Goal: Information Seeking & Learning: Learn about a topic

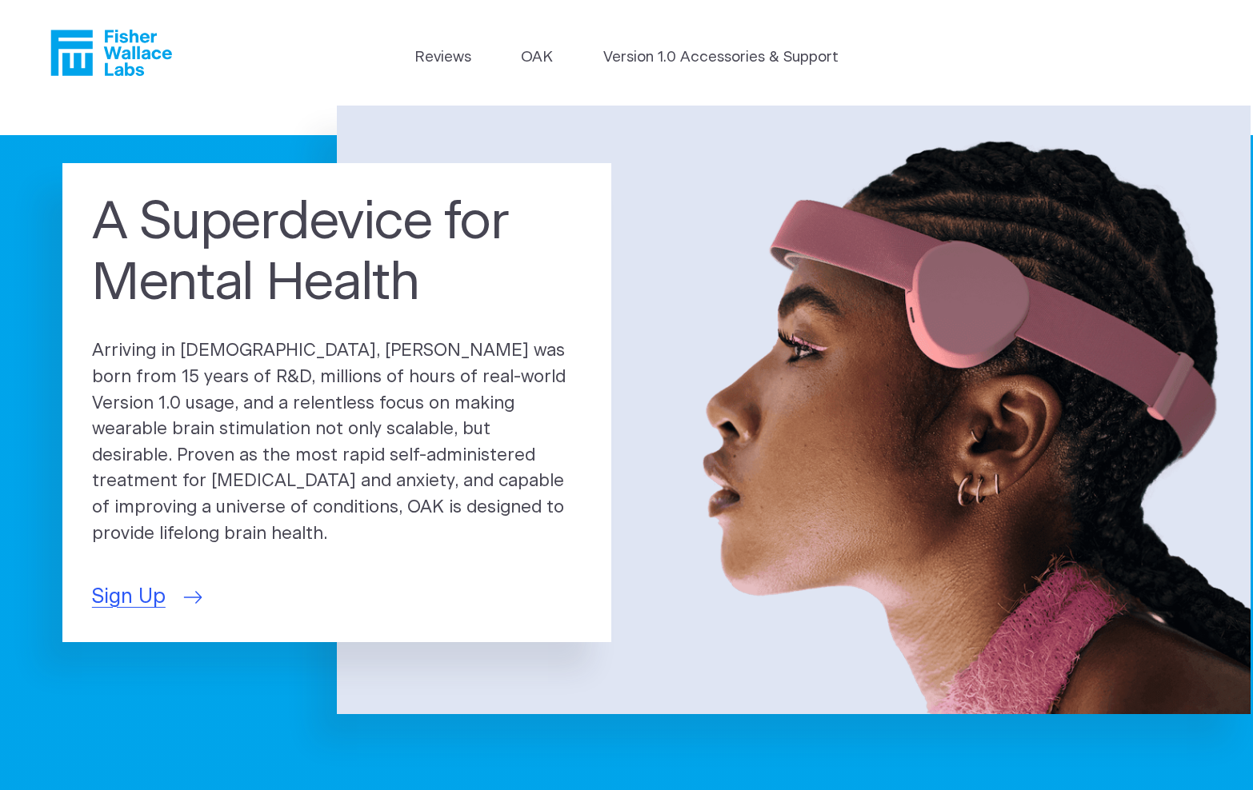
click at [122, 585] on span "Sign Up" at bounding box center [129, 597] width 74 height 30
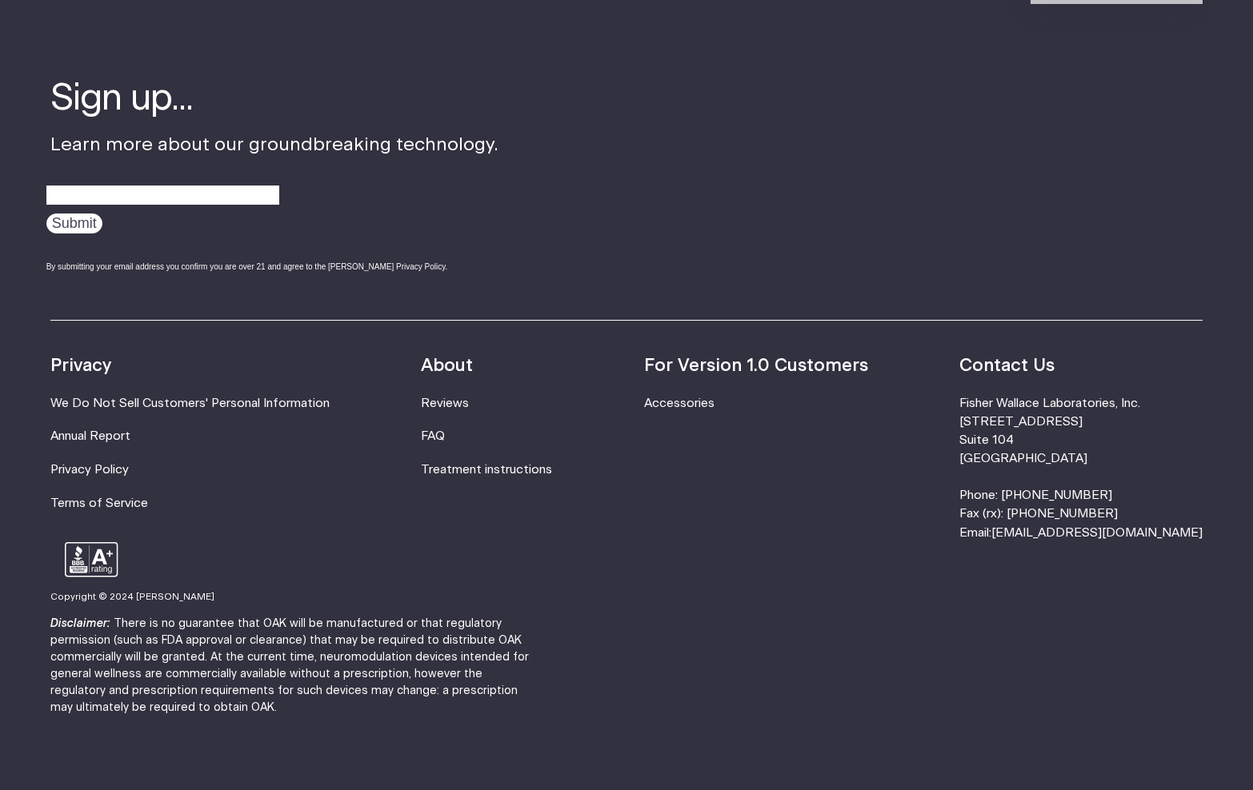
scroll to position [2739, 0]
click at [445, 431] on link "FAQ" at bounding box center [433, 437] width 24 height 12
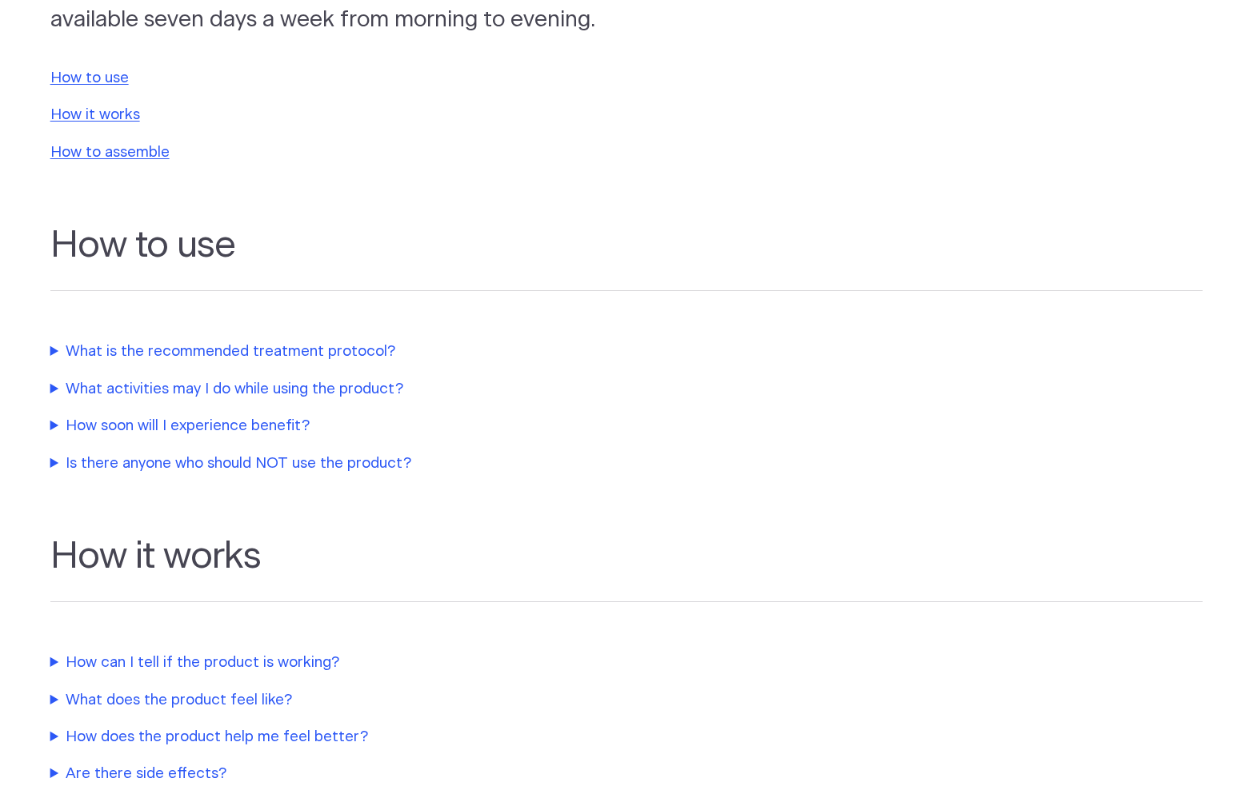
scroll to position [323, 0]
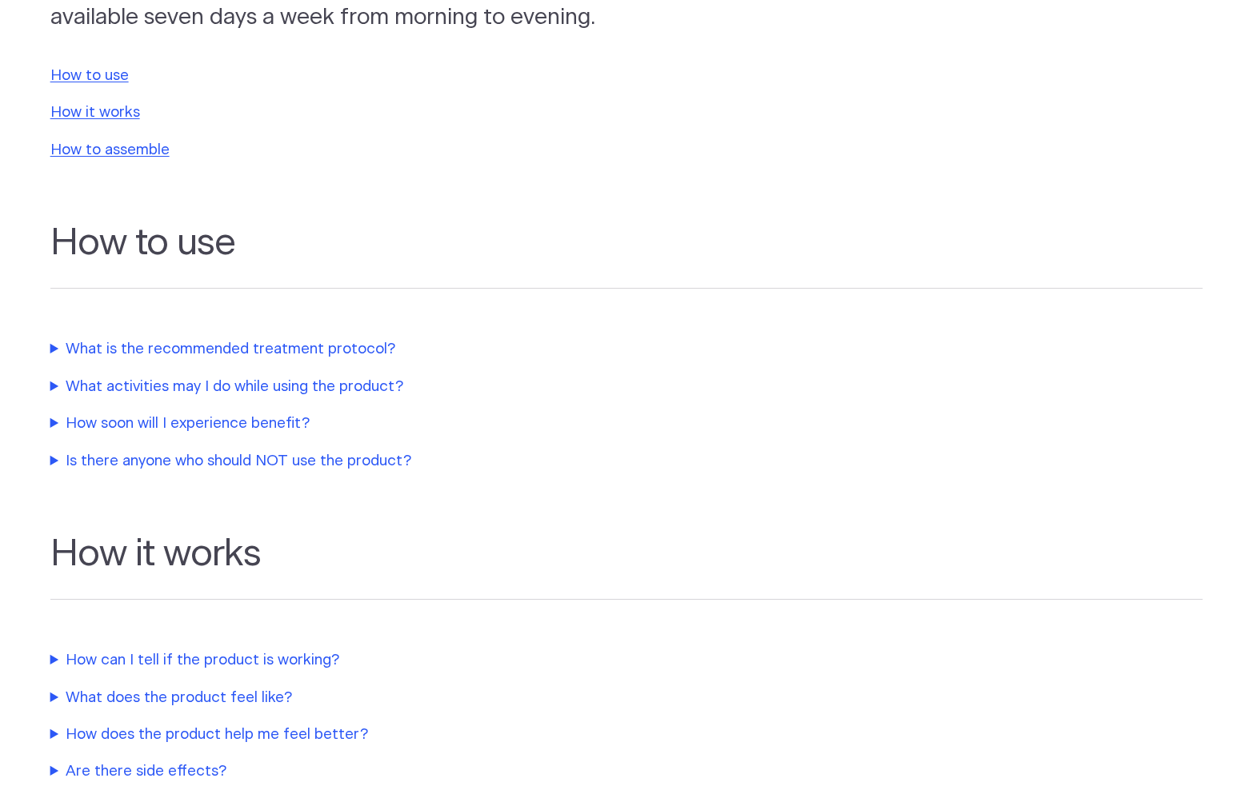
click at [232, 343] on summary "What is the recommended treatment protocol?" at bounding box center [386, 349] width 672 height 22
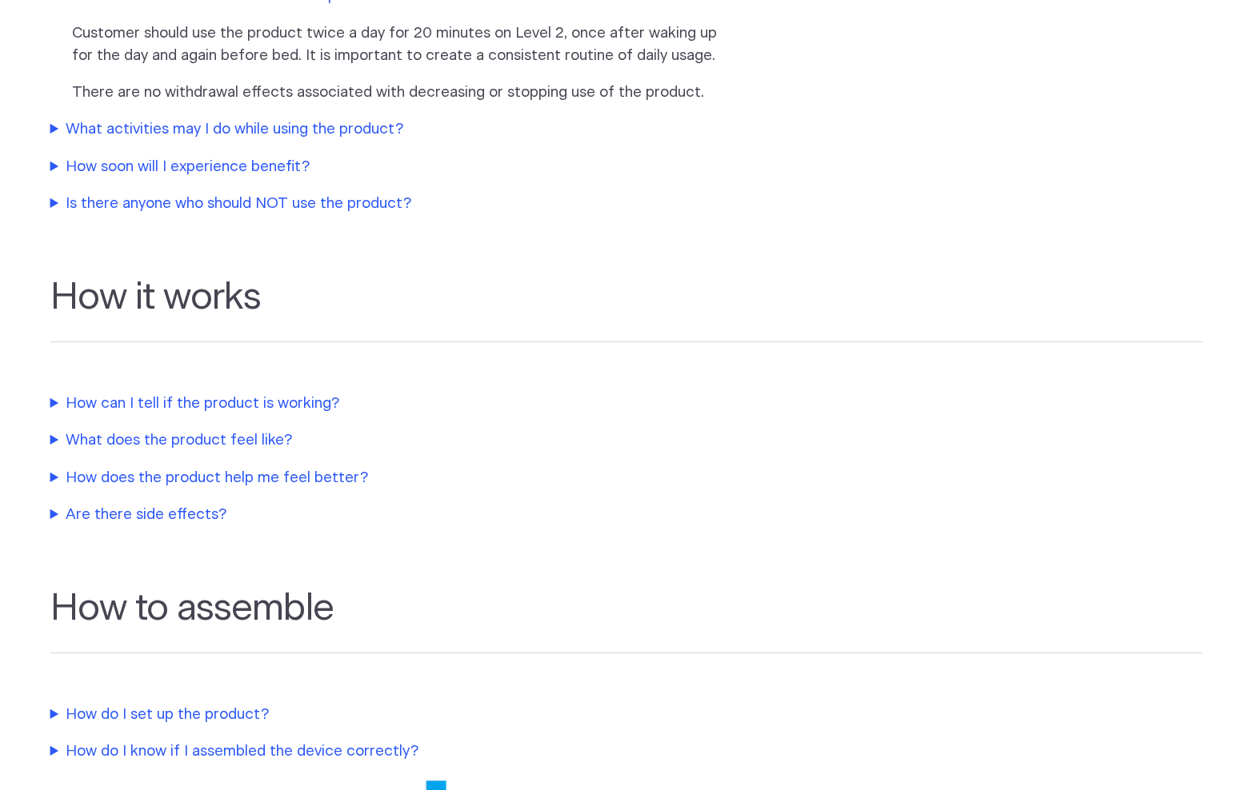
scroll to position [690, 0]
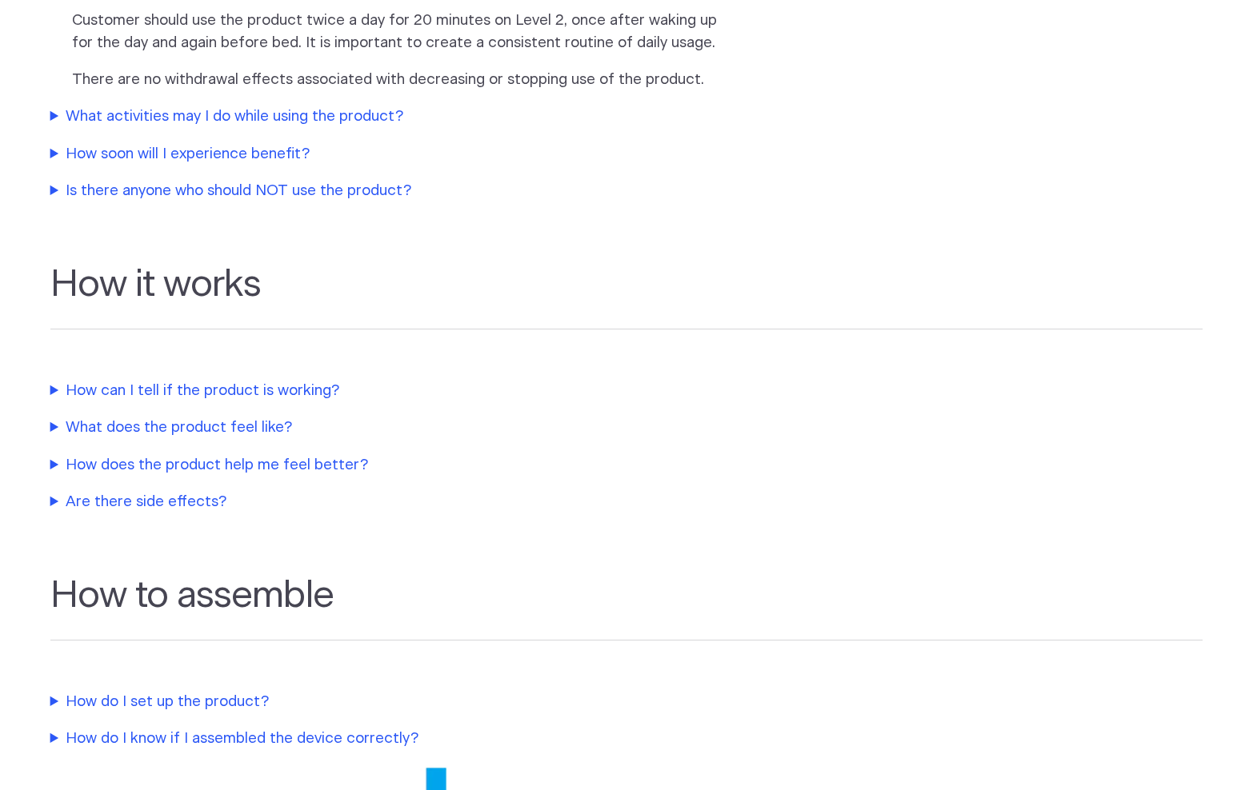
click at [366, 106] on summary "What activities may I do while using the product?" at bounding box center [386, 117] width 672 height 22
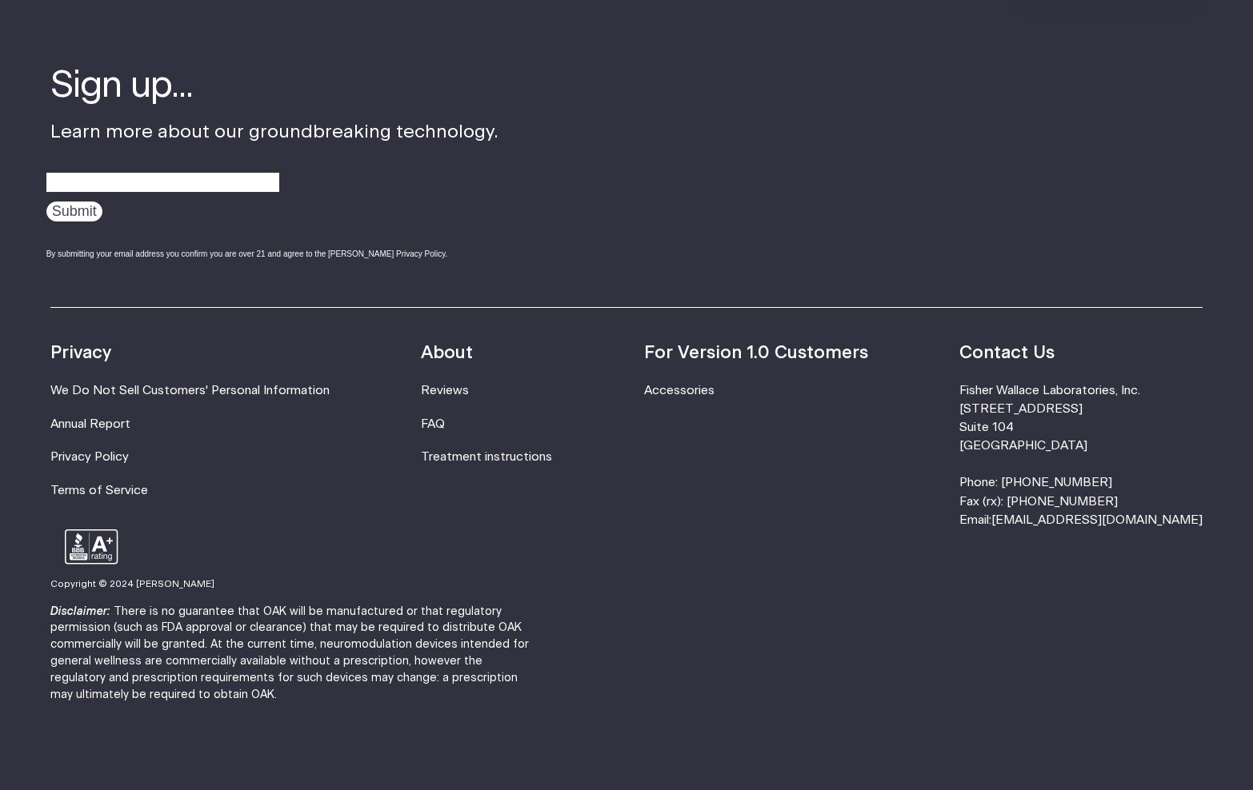
scroll to position [2298, 0]
